Goal: Task Accomplishment & Management: Manage account settings

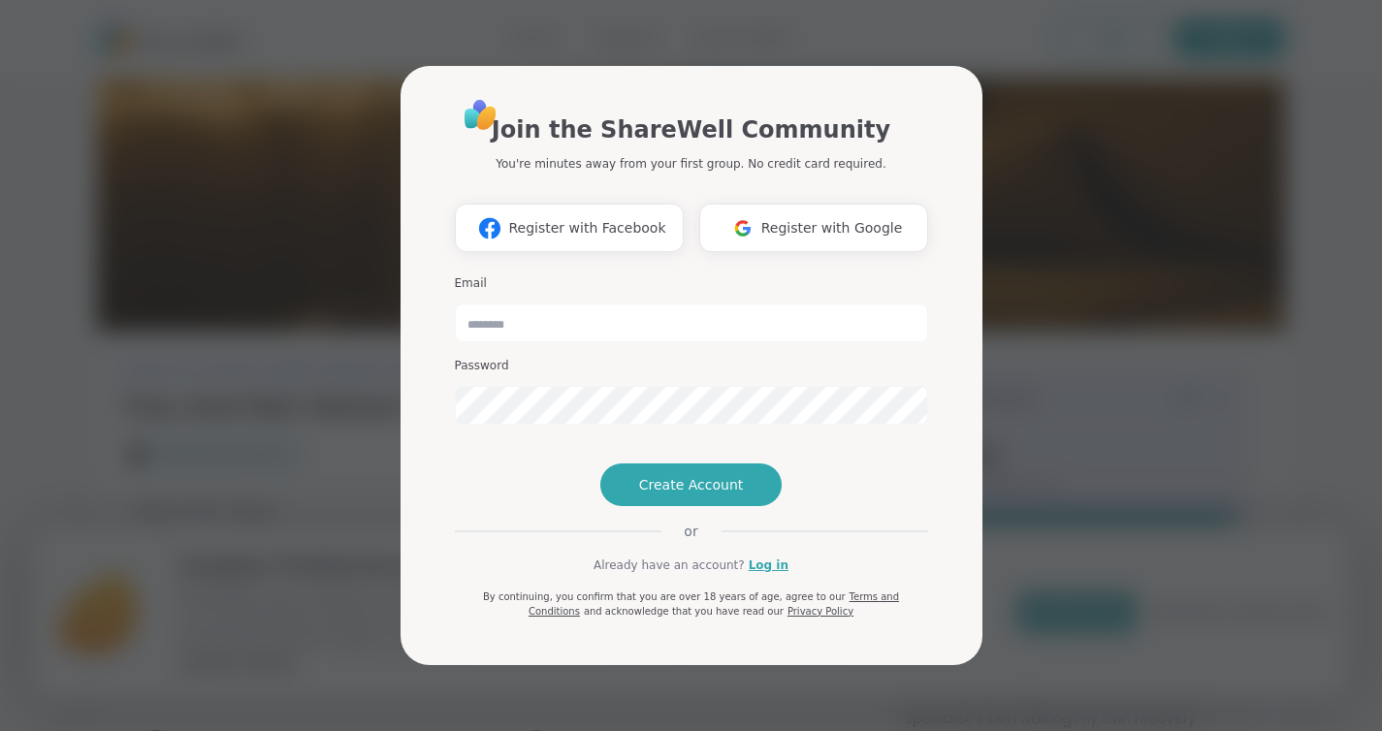
click at [1019, 332] on div "Join the ShareWell Community You're minutes away from your first group. No cred…" at bounding box center [691, 365] width 1358 height 731
click at [752, 574] on link "Log in" at bounding box center [769, 565] width 40 height 17
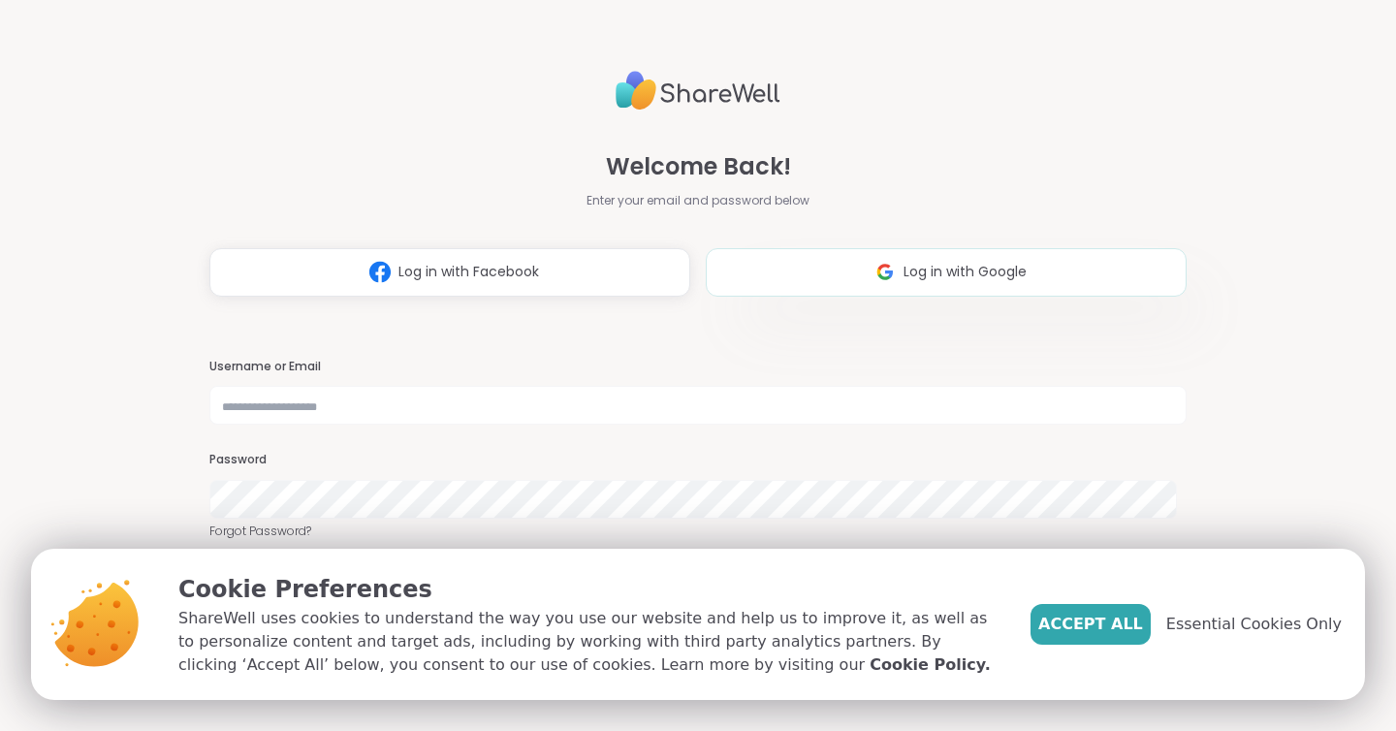
click at [783, 269] on button "Log in with Google" at bounding box center [946, 272] width 481 height 48
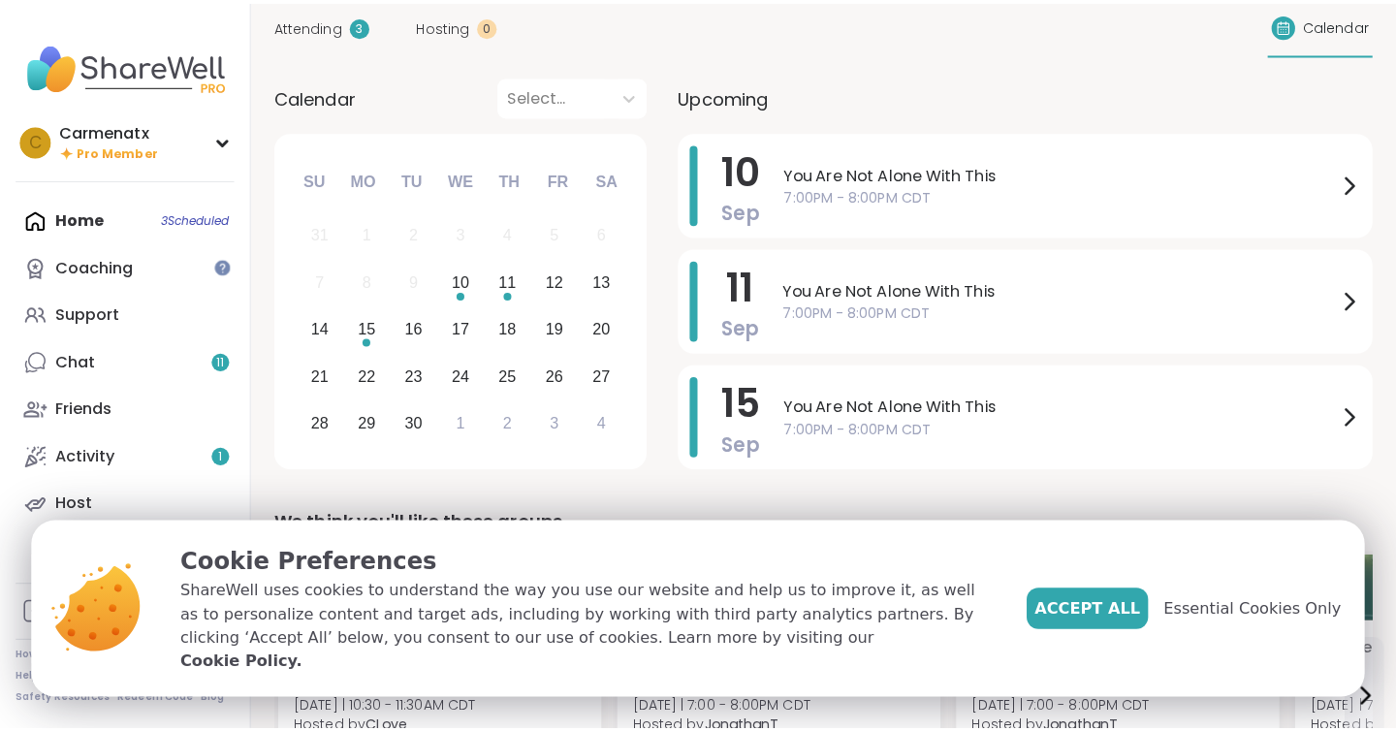
scroll to position [91, 0]
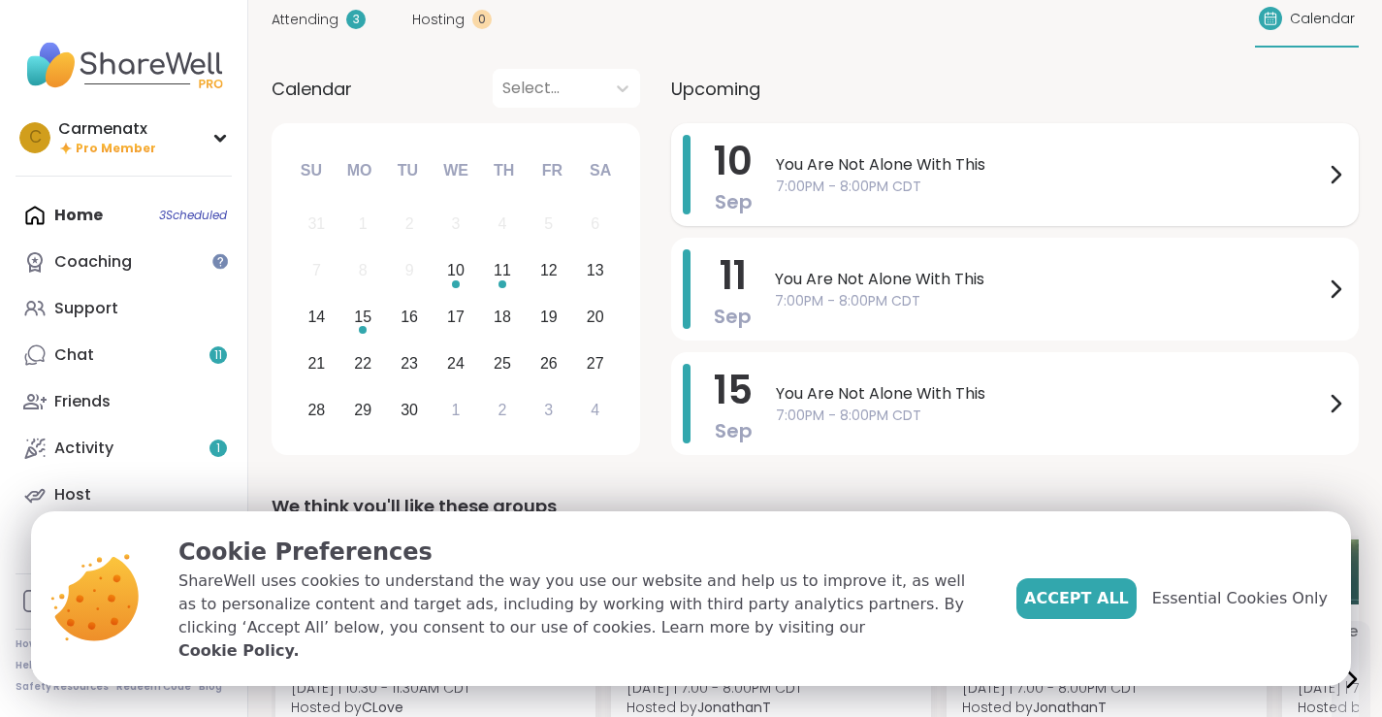
click at [813, 135] on div "You Are Not Alone With This 7:00PM - 8:00PM CDT" at bounding box center [1061, 175] width 571 height 80
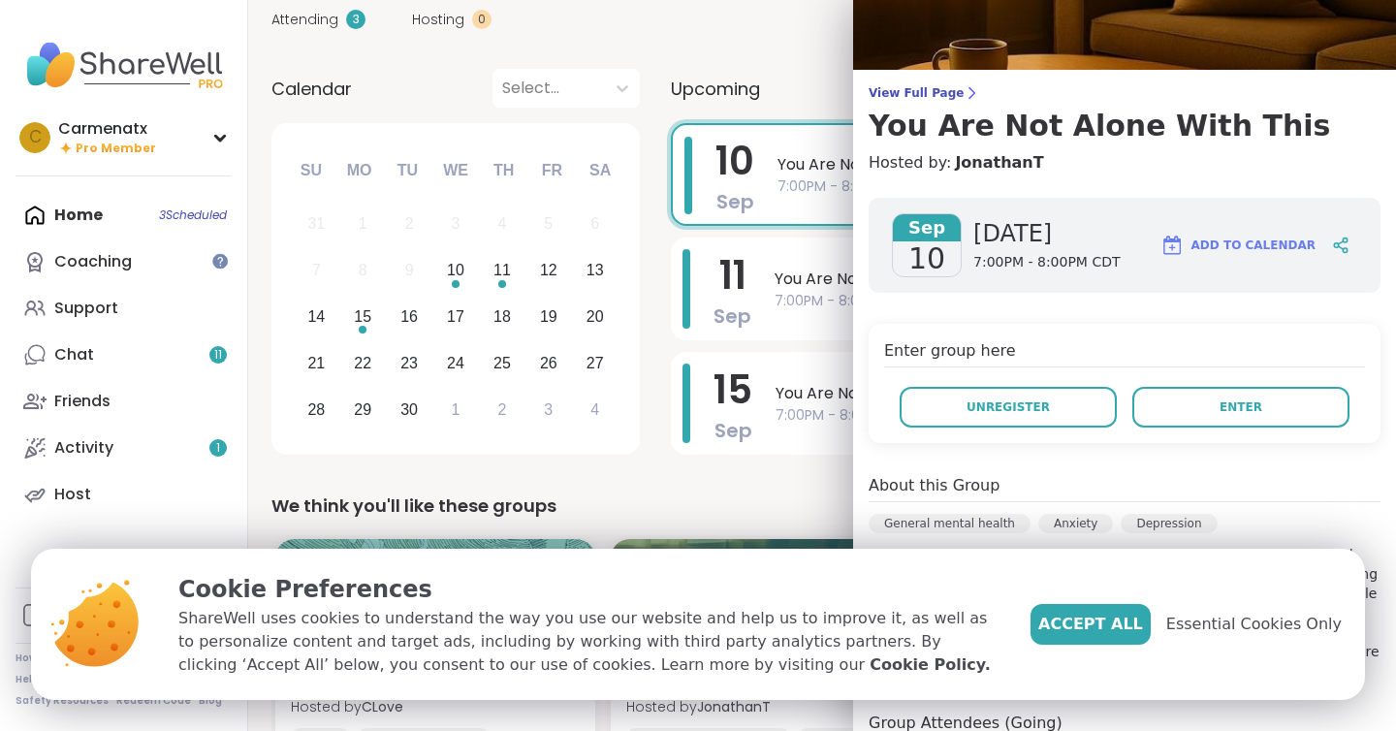
scroll to position [93, 0]
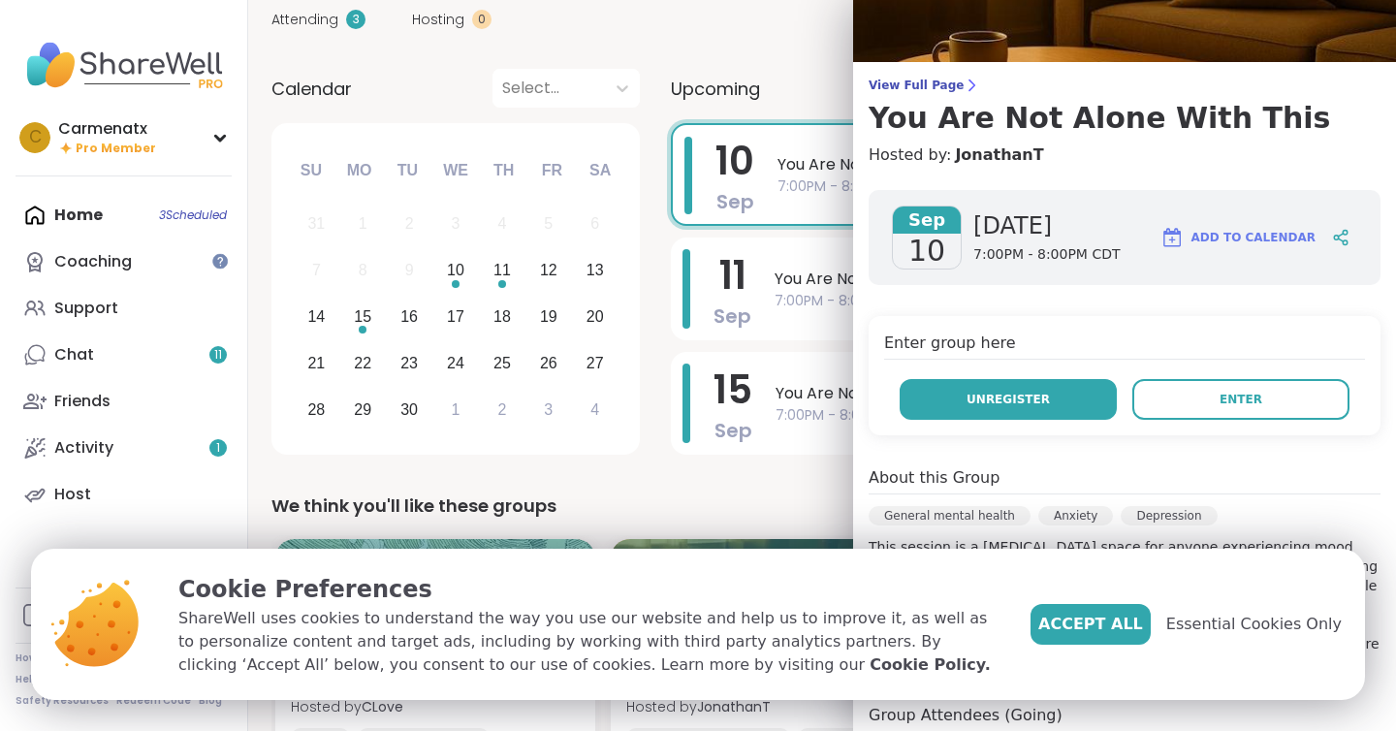
click at [1005, 392] on span "Unregister" at bounding box center [1008, 399] width 83 height 17
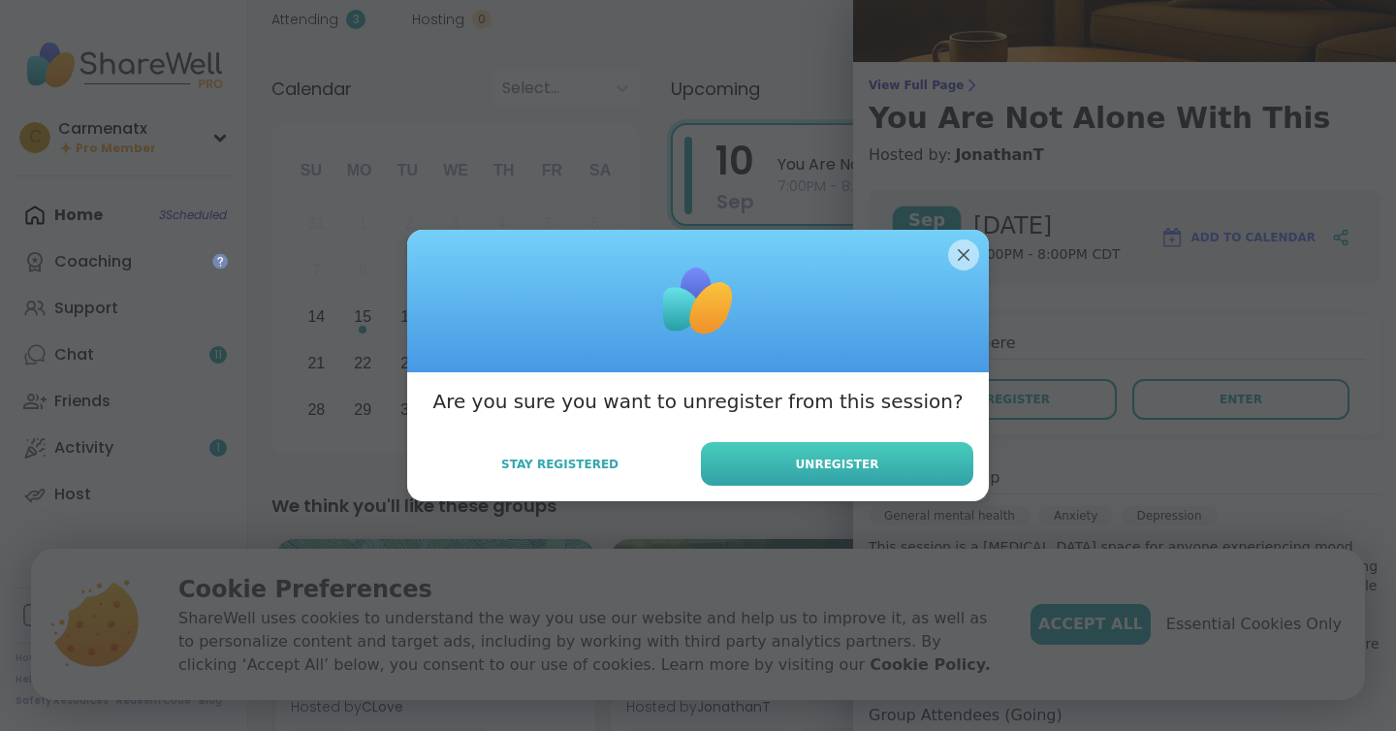
click at [858, 471] on span "Unregister" at bounding box center [837, 464] width 83 height 17
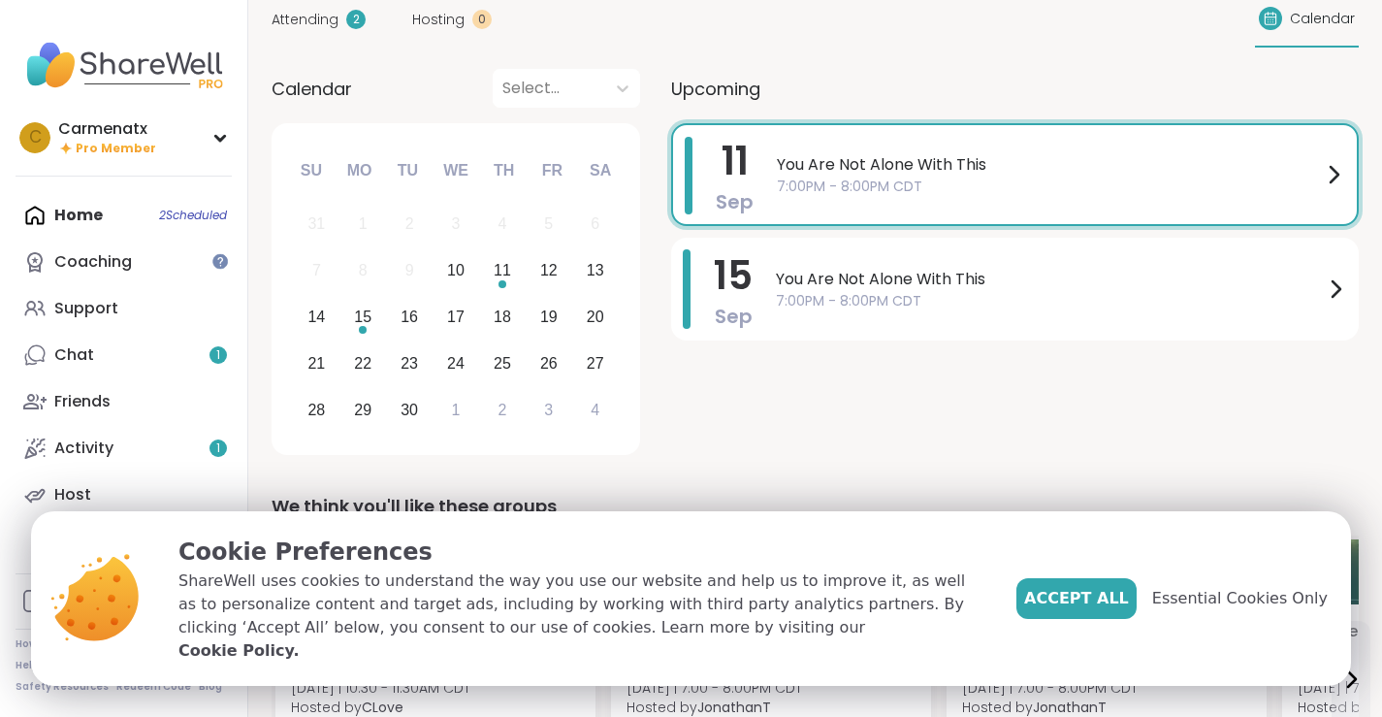
click at [823, 162] on span "You Are Not Alone With This" at bounding box center [1049, 164] width 545 height 23
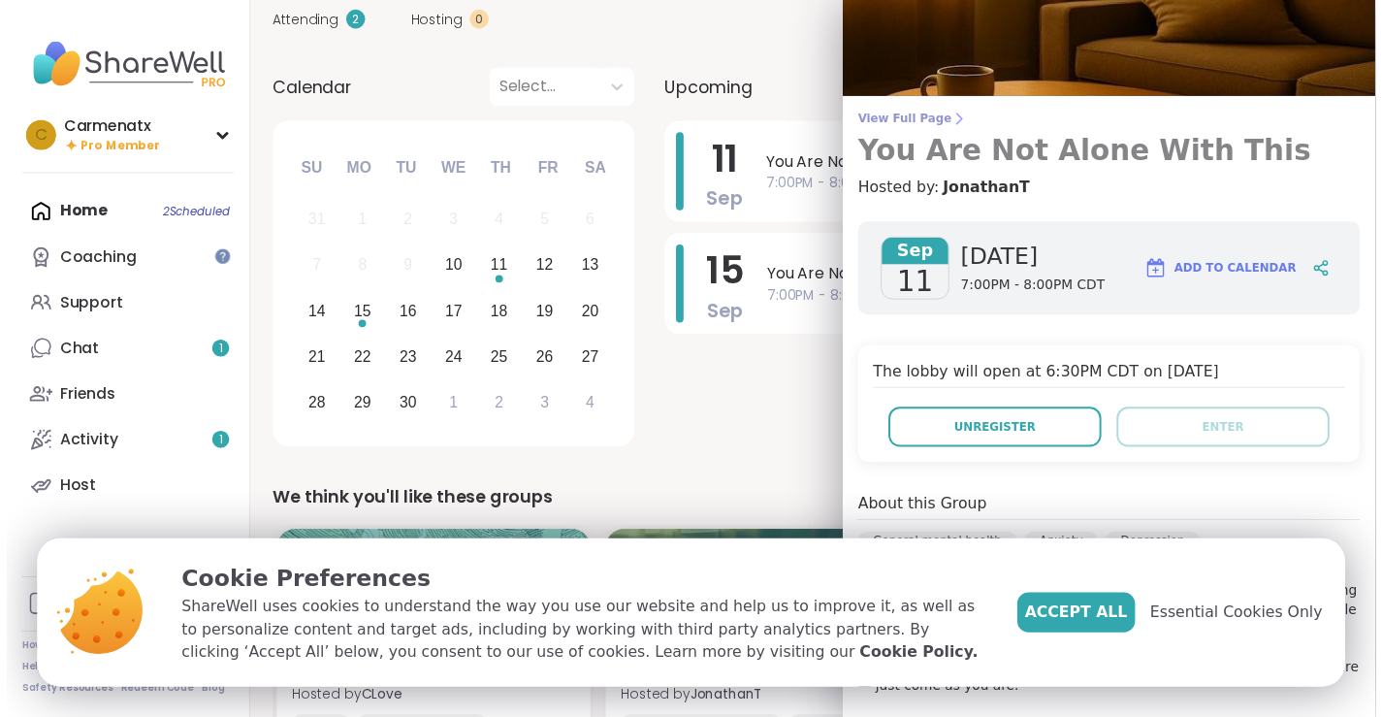
scroll to position [78, 0]
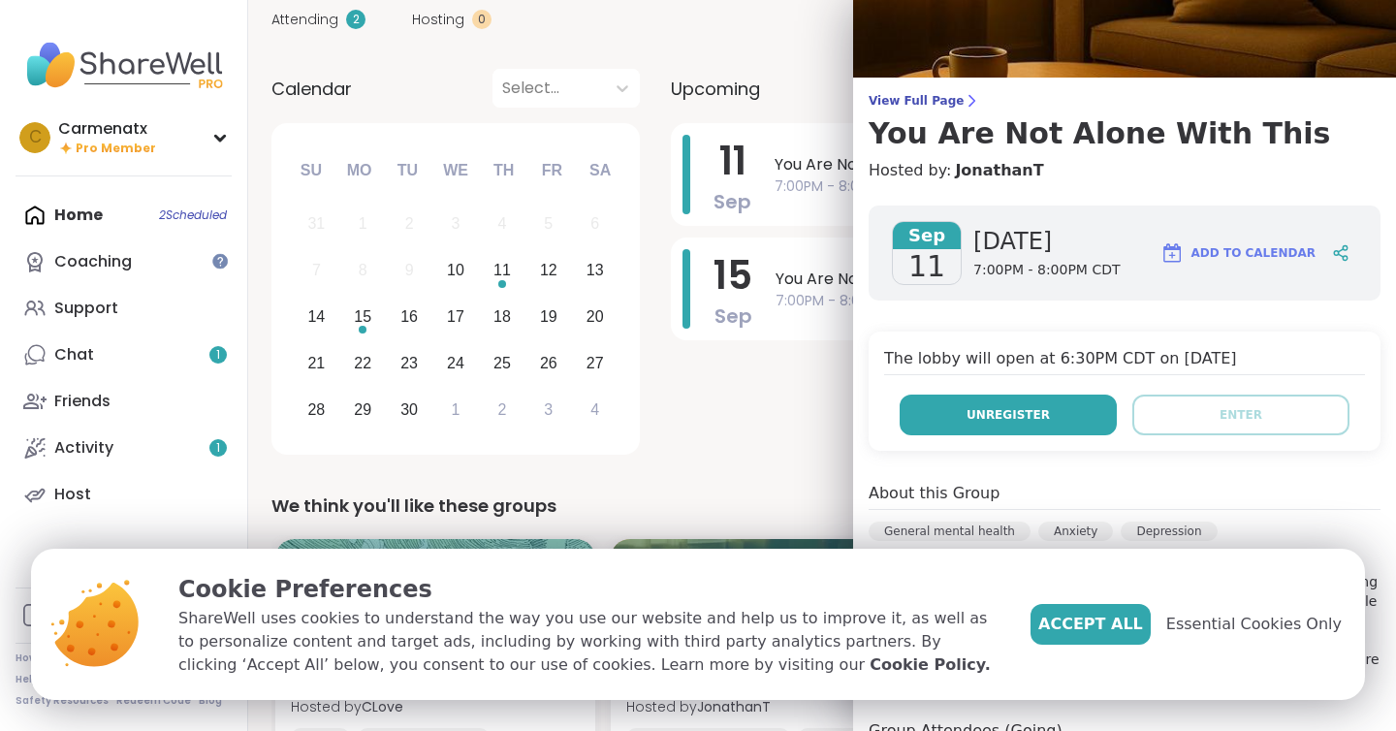
click at [950, 420] on button "Unregister" at bounding box center [1008, 415] width 217 height 41
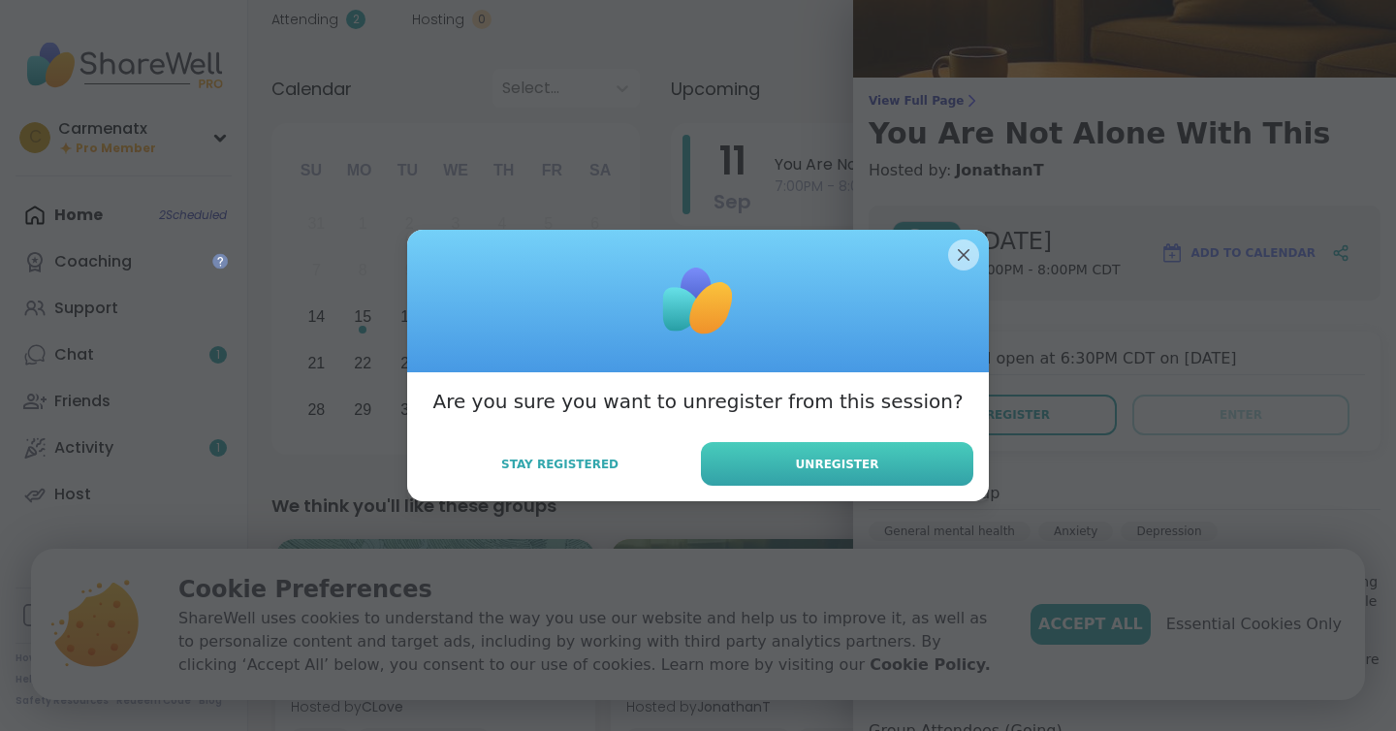
click at [845, 465] on span "Unregister" at bounding box center [837, 464] width 83 height 17
